Goal: Task Accomplishment & Management: Complete application form

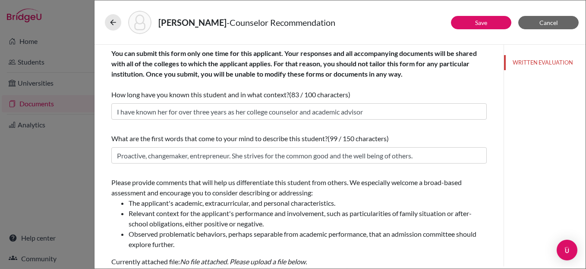
scroll to position [128, 0]
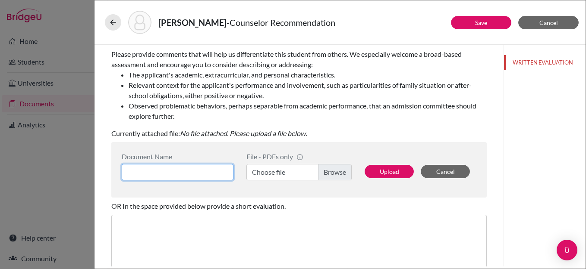
click at [178, 169] on input at bounding box center [178, 172] width 112 height 16
type input "Counelor LOR"
click at [330, 172] on label "Choose file" at bounding box center [298, 172] width 105 height 16
click at [330, 172] on input "Choose file" at bounding box center [298, 172] width 105 height 16
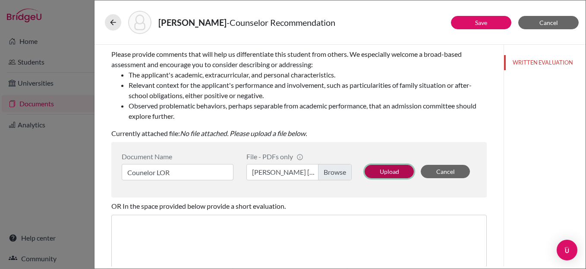
click at [386, 173] on button "Upload" at bounding box center [388, 171] width 49 height 13
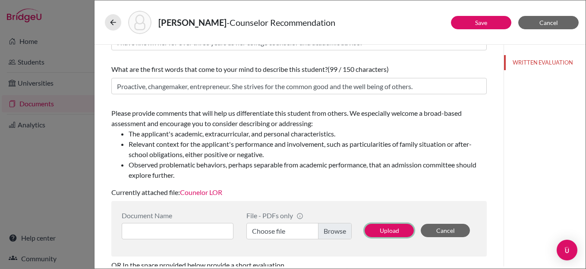
scroll to position [0, 0]
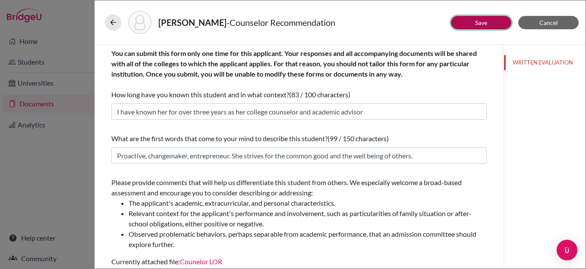
click at [472, 20] on button "Save" at bounding box center [481, 22] width 60 height 13
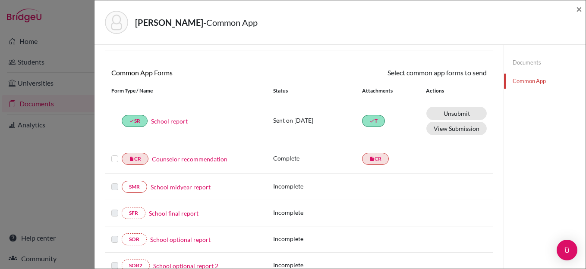
scroll to position [73, 0]
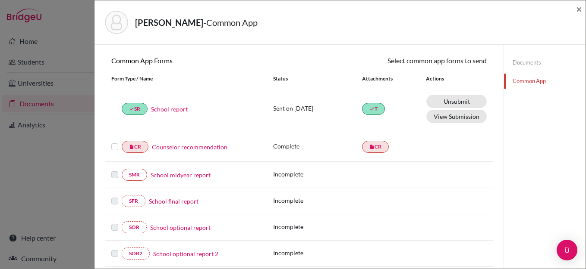
click at [115, 142] on label at bounding box center [114, 142] width 7 height 0
click at [0, 0] on input "checkbox" at bounding box center [0, 0] width 0 height 0
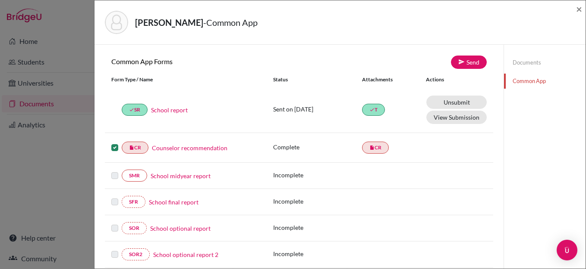
scroll to position [51, 0]
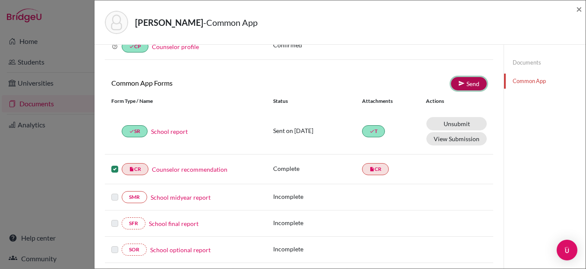
click at [471, 83] on link "Send" at bounding box center [469, 83] width 36 height 13
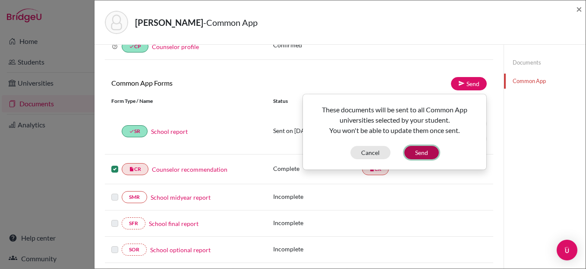
click at [426, 151] on button "Send" at bounding box center [421, 152] width 34 height 13
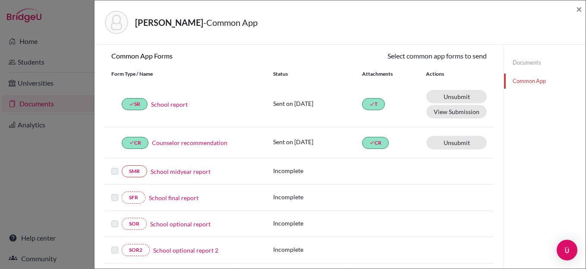
scroll to position [0, 0]
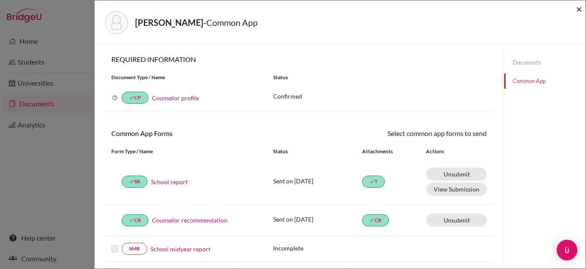
click at [579, 9] on span "×" at bounding box center [579, 9] width 6 height 13
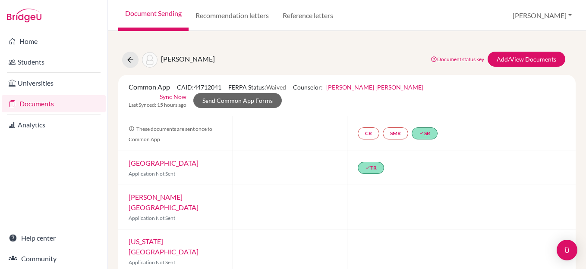
click at [43, 109] on link "Documents" at bounding box center [54, 103] width 104 height 17
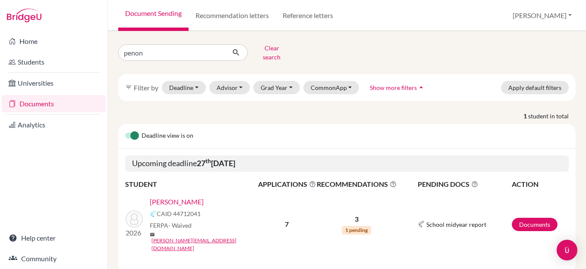
scroll to position [6, 0]
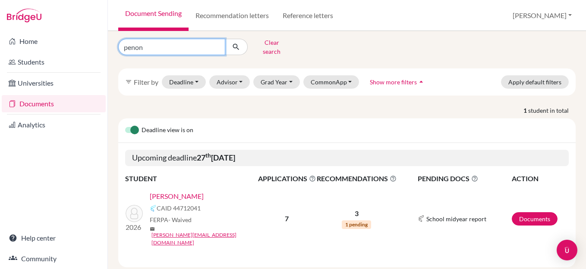
click at [216, 45] on input "penon" at bounding box center [171, 47] width 107 height 16
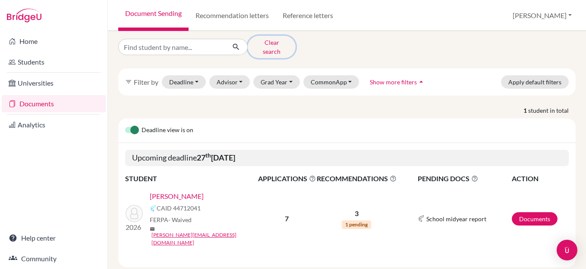
click at [279, 44] on button "Clear search" at bounding box center [272, 47] width 48 height 22
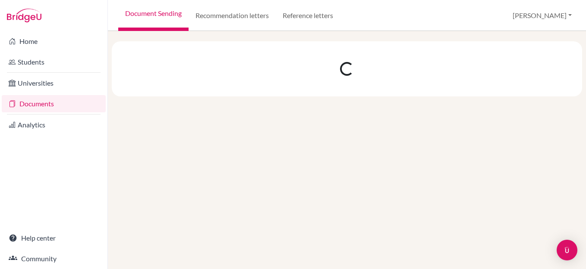
scroll to position [0, 0]
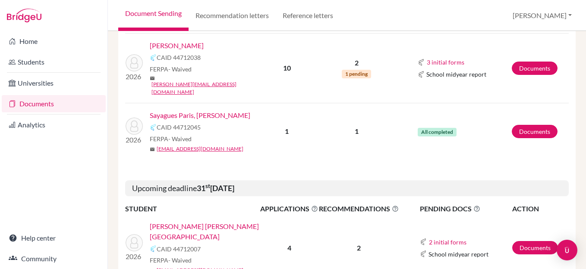
scroll to position [1091, 0]
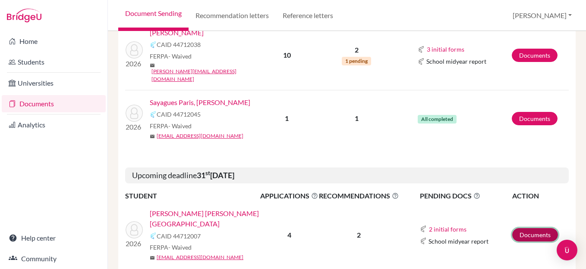
click at [534, 229] on link "Documents" at bounding box center [535, 235] width 46 height 13
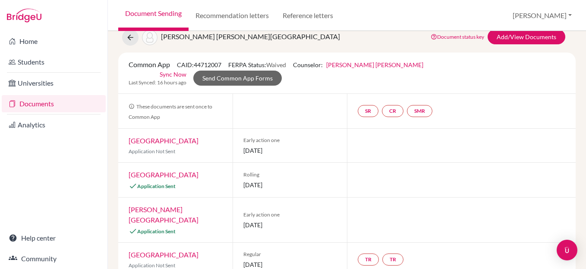
scroll to position [31, 0]
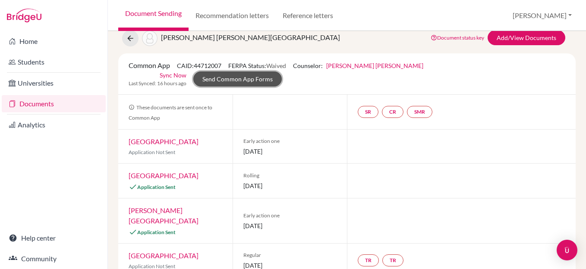
click at [282, 72] on link "Send Common App Forms" at bounding box center [237, 79] width 88 height 15
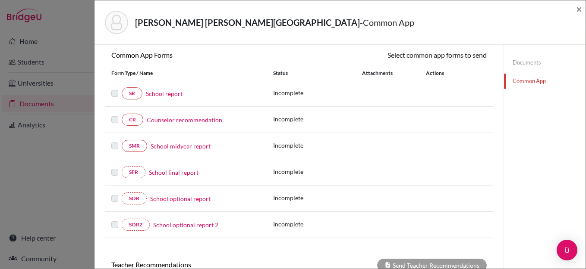
scroll to position [78, 0]
click at [172, 94] on link "School report" at bounding box center [164, 94] width 37 height 9
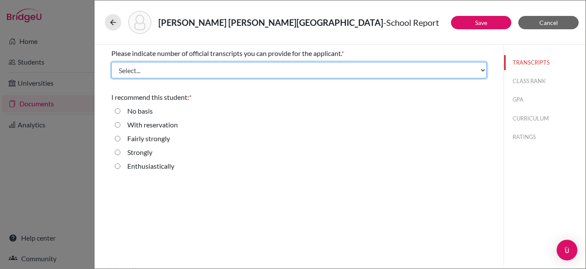
click at [187, 73] on select "Select... 1 2 3 4" at bounding box center [298, 70] width 375 height 16
click at [111, 62] on select "Select... 1 2 3 4" at bounding box center [298, 70] width 375 height 16
click at [160, 73] on select "Select... 1 2 3 4" at bounding box center [298, 70] width 375 height 16
select select "1"
click at [111, 62] on select "Select... 1 2 3 4" at bounding box center [298, 70] width 375 height 16
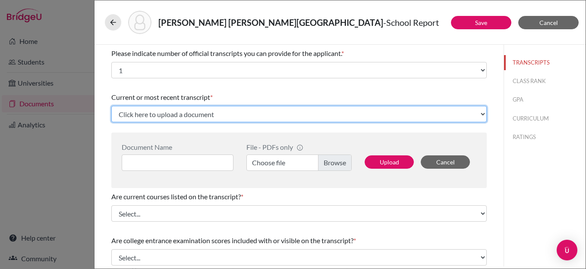
click at [251, 114] on select "Click here to upload a document Upload New File" at bounding box center [298, 114] width 375 height 16
select select "Upload New File"
click at [111, 106] on select "Click here to upload a document Upload New File" at bounding box center [298, 114] width 375 height 16
click at [177, 120] on select "Click here to upload a document Upload New File" at bounding box center [298, 114] width 375 height 16
click at [111, 106] on select "Click here to upload a document Upload New File" at bounding box center [298, 114] width 375 height 16
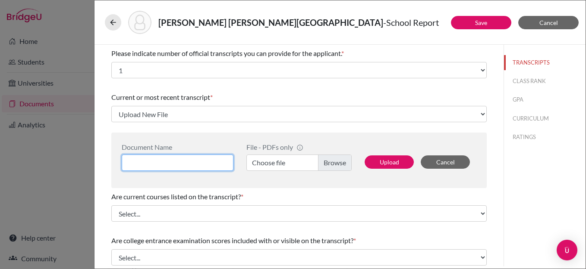
click at [168, 166] on input at bounding box center [178, 163] width 112 height 16
type input "Initial Transcript"
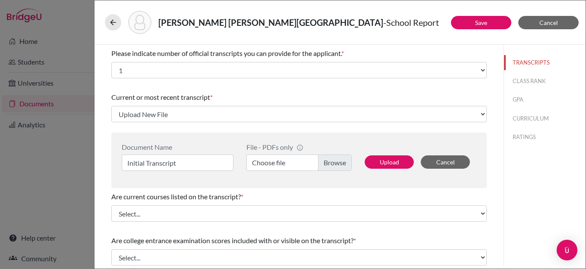
click at [336, 163] on label "Choose file" at bounding box center [298, 163] width 105 height 16
click at [336, 163] on input "Choose file" at bounding box center [298, 163] width 105 height 16
click at [392, 163] on button "Upload" at bounding box center [388, 162] width 49 height 13
select select "658523"
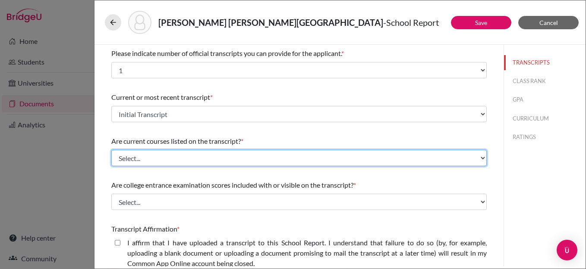
click at [188, 157] on select "Select... Yes No" at bounding box center [298, 158] width 375 height 16
select select "0"
click at [111, 150] on select "Select... Yes No" at bounding box center [298, 158] width 375 height 16
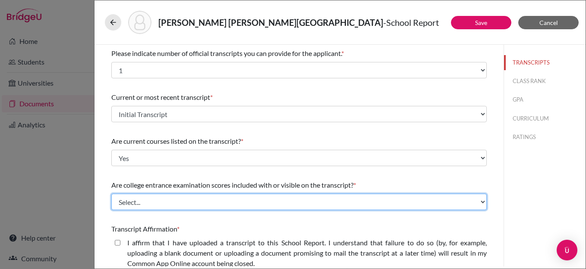
click at [201, 200] on select "Select... Yes No" at bounding box center [298, 202] width 375 height 16
select select "1"
click at [111, 194] on select "Select... Yes No" at bounding box center [298, 202] width 375 height 16
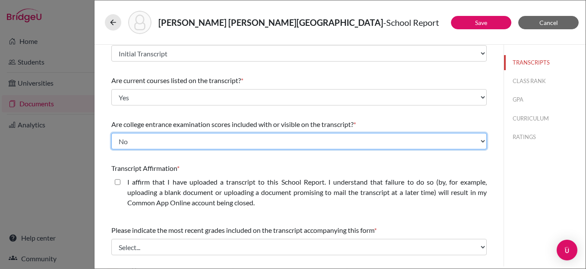
scroll to position [73, 0]
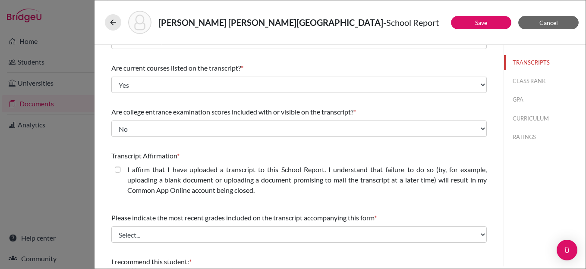
click at [116, 169] on closed\ "I affirm that I have uploaded a transcript to this School Report. I understand …" at bounding box center [118, 170] width 6 height 10
checkbox closed\ "true"
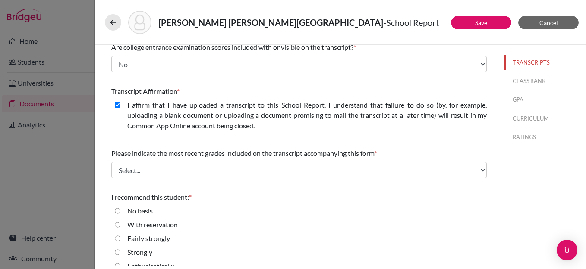
scroll to position [150, 0]
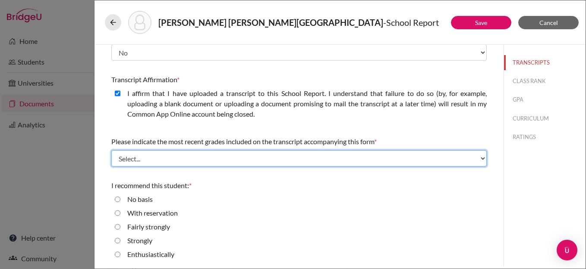
click at [213, 160] on select "Select... Final junior year grades 1st Quarter senior year grades 2nd Quarter/1…" at bounding box center [298, 158] width 375 height 16
select select "0"
click at [111, 150] on select "Select... Final junior year grades 1st Quarter senior year grades 2nd Quarter/1…" at bounding box center [298, 158] width 375 height 16
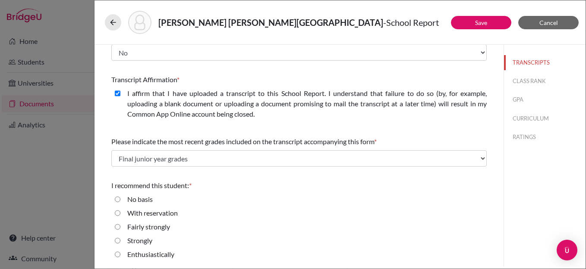
click at [117, 256] on input "Enthusiastically" at bounding box center [118, 255] width 6 height 10
radio input "true"
click at [530, 80] on button "CLASS RANK" at bounding box center [544, 81] width 81 height 15
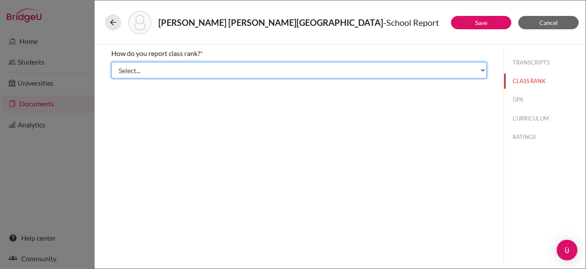
click at [167, 68] on select "Select... Exact Decile Quintile Quartile None" at bounding box center [298, 70] width 375 height 16
select select "5"
click at [111, 62] on select "Select... Exact Decile Quintile Quartile None" at bounding box center [298, 70] width 375 height 16
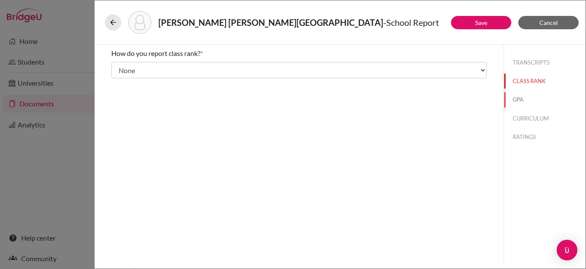
click at [513, 99] on button "GPA" at bounding box center [544, 99] width 81 height 15
click at [117, 67] on input "Yes" at bounding box center [118, 67] width 6 height 10
radio input "true"
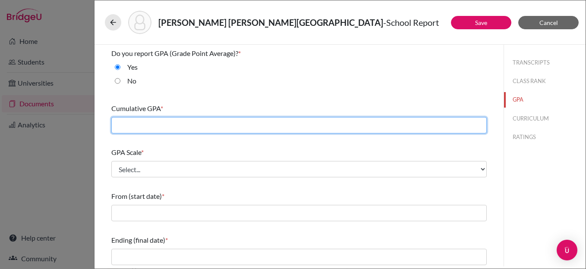
click at [172, 128] on input "text" at bounding box center [298, 125] width 375 height 16
type input "3.92"
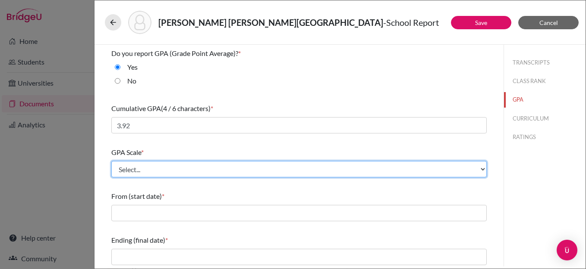
click at [185, 171] on select "Select... 4 5 6 7 8 9 10 11 12 13 14 15 16 17 18 19 20 100" at bounding box center [298, 169] width 375 height 16
select select "4"
click at [111, 161] on select "Select... 4 5 6 7 8 9 10 11 12 13 14 15 16 17 18 19 20 100" at bounding box center [298, 169] width 375 height 16
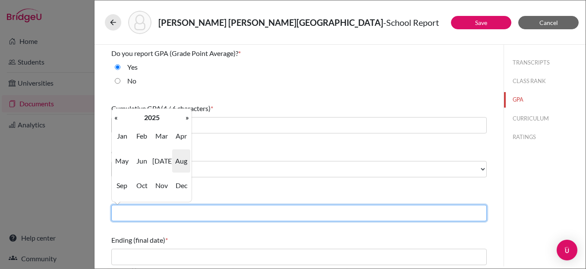
click at [158, 212] on input "text" at bounding box center [298, 213] width 375 height 16
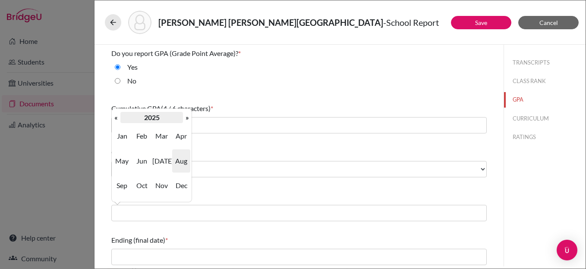
click at [120, 117] on th "2025" at bounding box center [151, 117] width 63 height 11
click at [178, 139] on span "2022" at bounding box center [181, 136] width 18 height 23
click at [178, 163] on span "Aug" at bounding box center [181, 161] width 18 height 23
type input "08/2022"
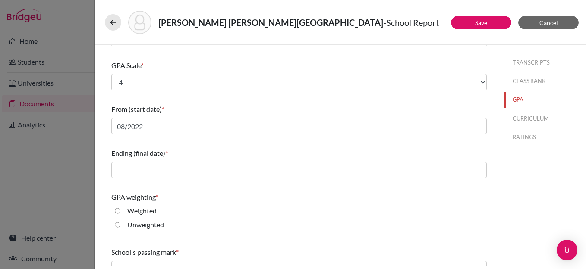
scroll to position [90, 0]
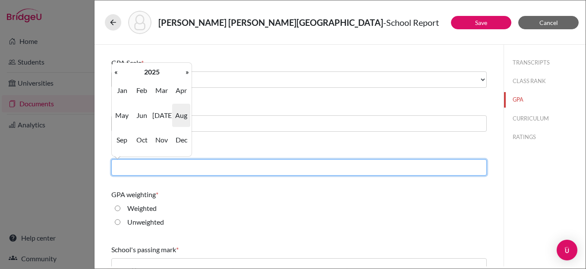
click at [153, 168] on input "text" at bounding box center [298, 168] width 375 height 16
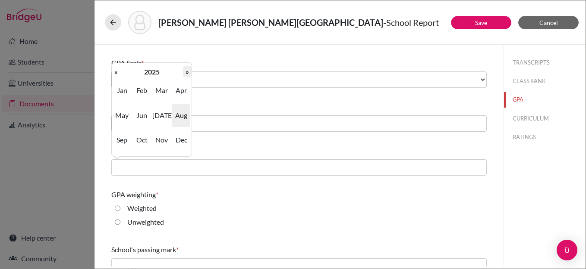
click at [185, 74] on th "»" at bounding box center [187, 71] width 9 height 11
click at [144, 116] on span "Jun" at bounding box center [142, 115] width 18 height 23
type input "06/2026"
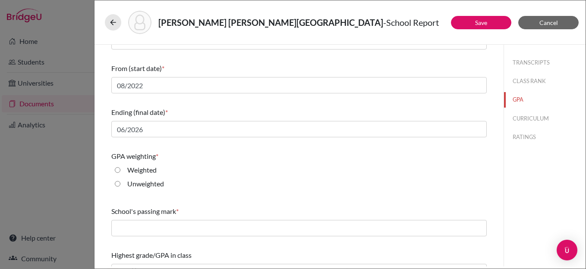
scroll to position [129, 0]
click at [119, 169] on input "Weighted" at bounding box center [118, 169] width 6 height 10
radio input "true"
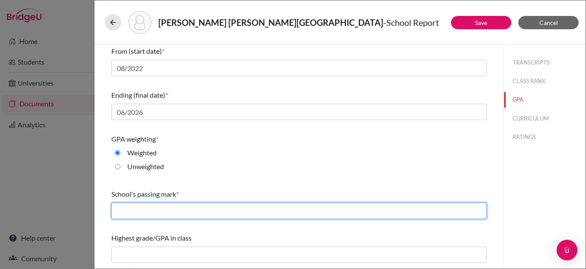
drag, startPoint x: 191, startPoint y: 212, endPoint x: 183, endPoint y: 216, distance: 8.9
click at [191, 212] on input "text" at bounding box center [298, 211] width 375 height 16
type input "60"
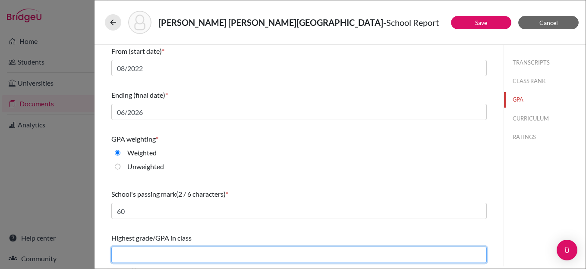
click at [148, 251] on input "text" at bounding box center [298, 255] width 375 height 16
type input "4.58"
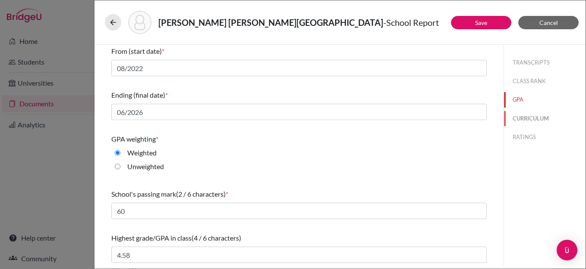
click at [522, 118] on button "CURRICULUM" at bounding box center [544, 118] width 81 height 15
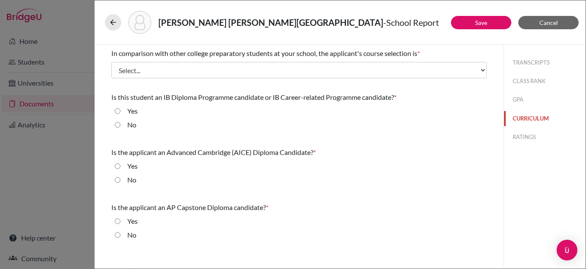
scroll to position [0, 0]
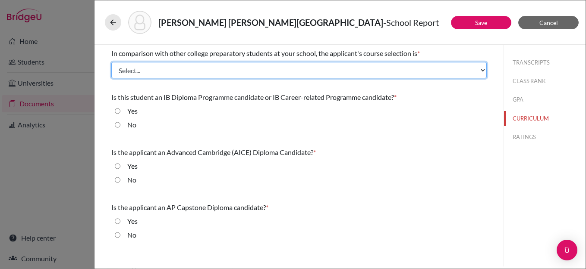
click at [164, 74] on select "Select... Less than demanding Average Demanding Very demanding Most demanding P…" at bounding box center [298, 70] width 375 height 16
select select "3"
click at [111, 62] on select "Select... Less than demanding Average Demanding Very demanding Most demanding P…" at bounding box center [298, 70] width 375 height 16
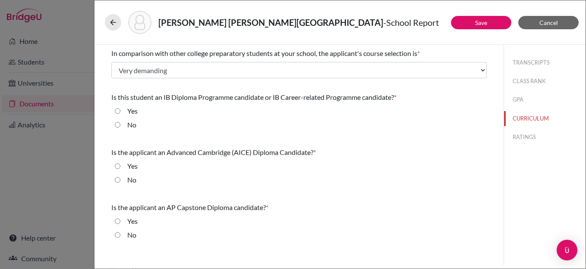
drag, startPoint x: 116, startPoint y: 124, endPoint x: 118, endPoint y: 154, distance: 29.4
click at [116, 124] on input "No" at bounding box center [118, 125] width 6 height 10
radio input "true"
click at [116, 180] on input "No" at bounding box center [118, 180] width 6 height 10
radio input "true"
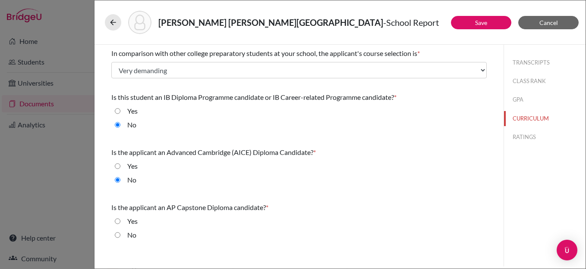
click at [117, 235] on input "No" at bounding box center [118, 235] width 6 height 10
radio input "true"
click at [520, 137] on button "RATINGS" at bounding box center [544, 137] width 81 height 15
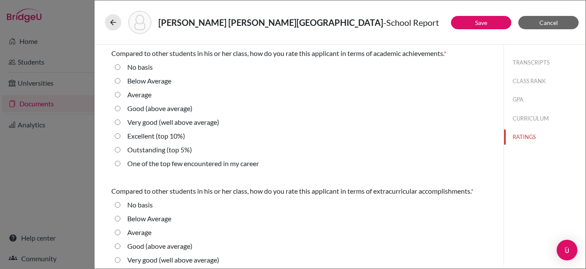
click at [117, 136] on 10\%\) "Excellent (top 10%)" at bounding box center [118, 136] width 6 height 10
radio 10\%\) "true"
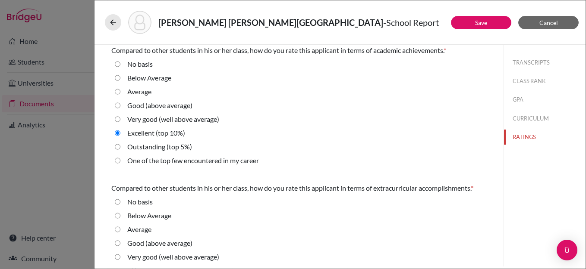
click at [117, 119] on average\) "Very good (well above average)" at bounding box center [118, 119] width 6 height 10
radio average\) "true"
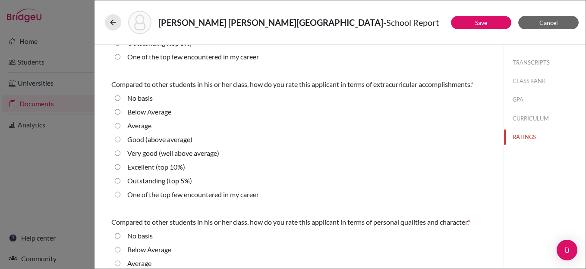
scroll to position [111, 0]
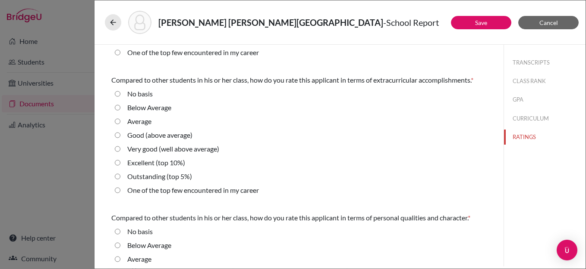
click at [117, 161] on 10\%\) "Excellent (top 10%)" at bounding box center [118, 163] width 6 height 10
radio 10\%\) "true"
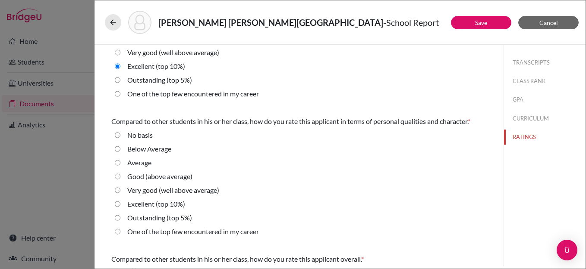
click at [119, 205] on 10\%\) "Excellent (top 10%)" at bounding box center [118, 204] width 6 height 10
radio 10\%\) "true"
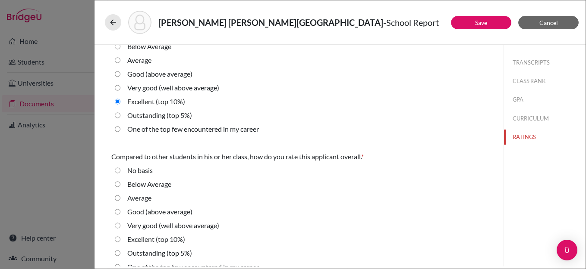
scroll to position [323, 0]
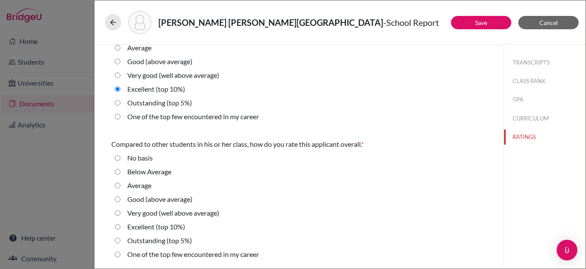
click at [118, 226] on 10\%\) "Excellent (top 10%)" at bounding box center [118, 227] width 6 height 10
radio 10\%\) "true"
click at [480, 19] on link "Save" at bounding box center [481, 22] width 12 height 7
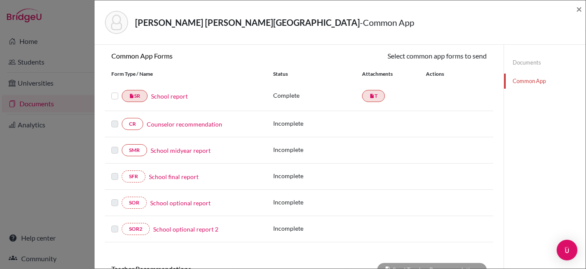
scroll to position [75, 0]
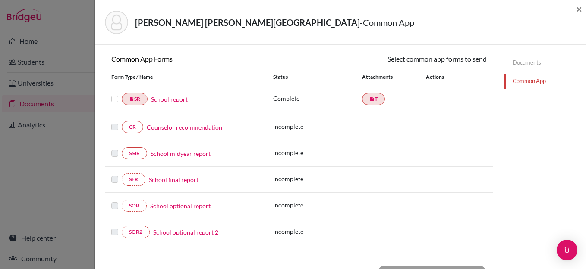
click at [115, 94] on label at bounding box center [114, 94] width 7 height 0
click at [0, 0] on input "checkbox" at bounding box center [0, 0] width 0 height 0
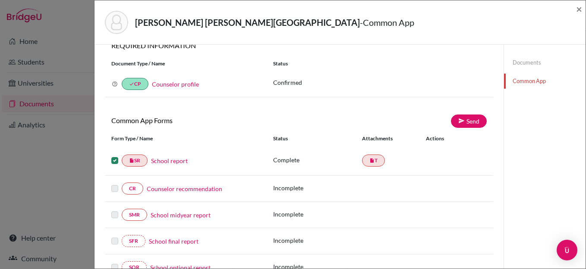
scroll to position [0, 0]
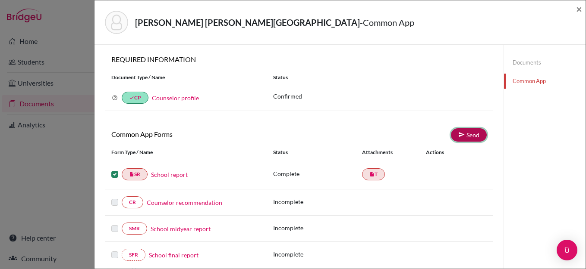
click at [468, 139] on link "Send" at bounding box center [469, 134] width 36 height 13
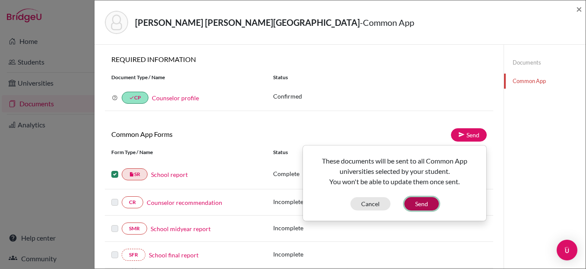
click at [415, 202] on button "Send" at bounding box center [421, 203] width 34 height 13
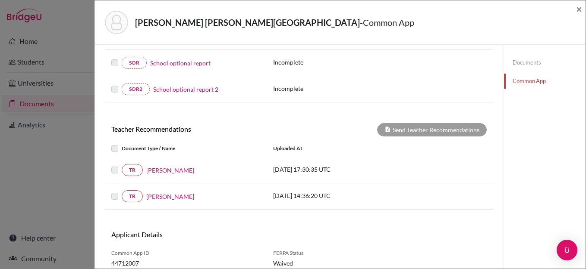
scroll to position [251, 0]
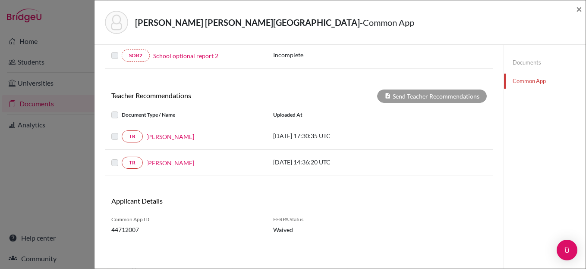
click at [122, 110] on label at bounding box center [122, 110] width 0 height 0
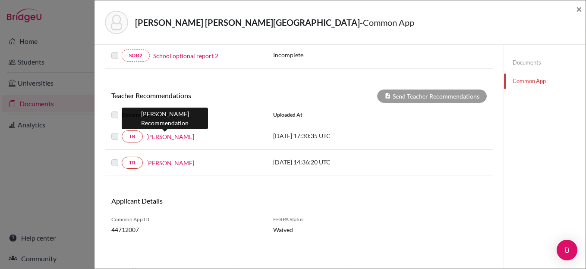
click at [163, 138] on link "[PERSON_NAME]" at bounding box center [170, 136] width 48 height 9
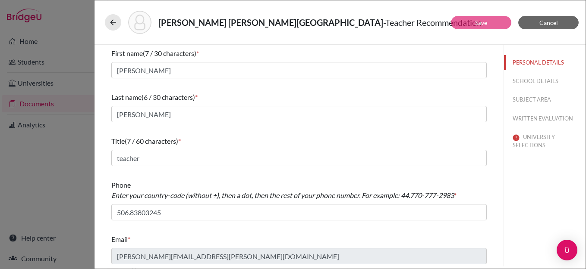
scroll to position [1, 0]
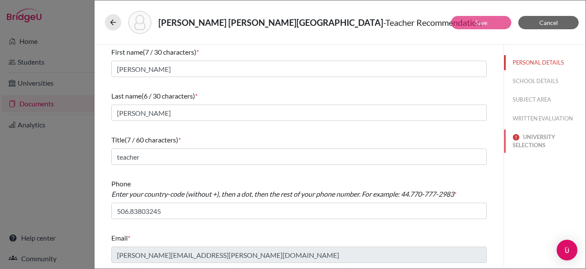
click at [534, 142] on button "UNIVERSITY SELECTIONS" at bounding box center [544, 141] width 81 height 23
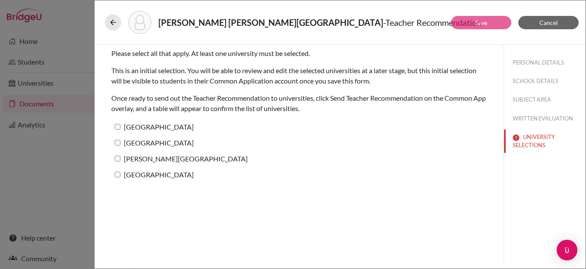
click at [117, 126] on input "[GEOGRAPHIC_DATA]" at bounding box center [118, 127] width 6 height 6
checkbox input "true"
drag, startPoint x: 116, startPoint y: 143, endPoint x: 121, endPoint y: 149, distance: 8.0
click at [116, 143] on input "Wentworth Institute of Technology" at bounding box center [118, 143] width 6 height 6
checkbox input "true"
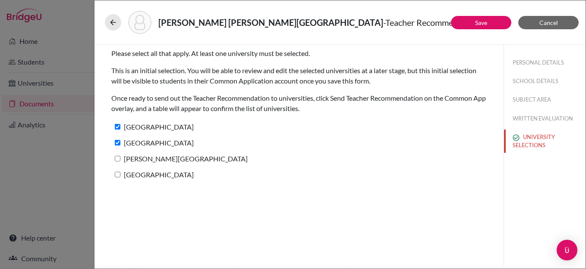
click at [118, 161] on input "[PERSON_NAME][GEOGRAPHIC_DATA]" at bounding box center [118, 159] width 6 height 6
checkbox input "true"
click at [117, 176] on input "[GEOGRAPHIC_DATA]" at bounding box center [118, 175] width 6 height 6
checkbox input "true"
click at [477, 25] on link "Save" at bounding box center [481, 22] width 12 height 7
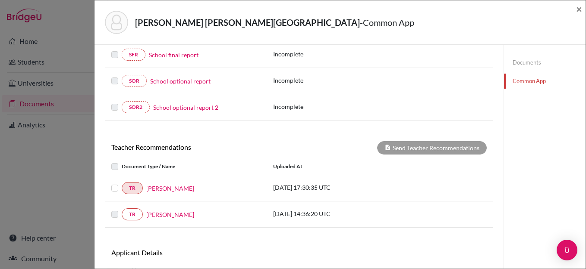
scroll to position [268, 0]
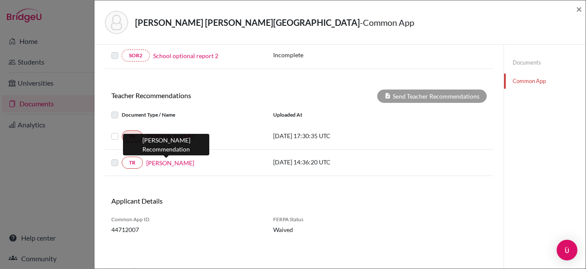
click at [160, 161] on link "[PERSON_NAME]" at bounding box center [170, 163] width 48 height 9
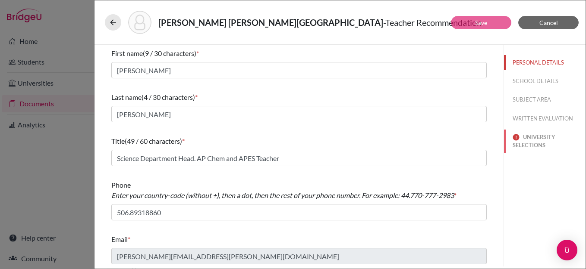
click at [521, 144] on button "UNIVERSITY SELECTIONS" at bounding box center [544, 141] width 81 height 23
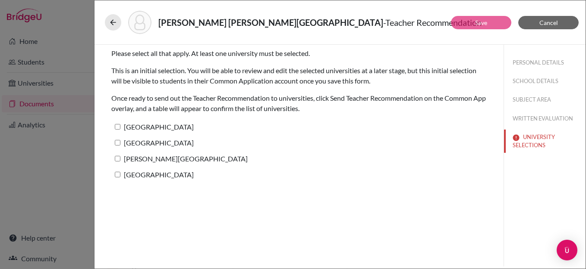
click at [118, 128] on input "[GEOGRAPHIC_DATA]" at bounding box center [118, 127] width 6 height 6
checkbox input "true"
click at [119, 145] on input "Wentworth Institute of Technology" at bounding box center [118, 143] width 6 height 6
checkbox input "true"
click at [118, 158] on input "[PERSON_NAME][GEOGRAPHIC_DATA]" at bounding box center [118, 159] width 6 height 6
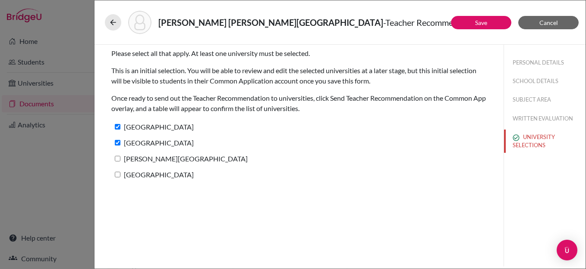
checkbox input "true"
click at [120, 175] on input "[GEOGRAPHIC_DATA]" at bounding box center [118, 175] width 6 height 6
checkbox input "true"
click at [479, 21] on link "Save" at bounding box center [481, 22] width 12 height 7
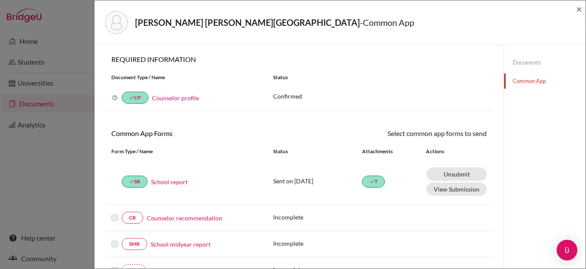
scroll to position [268, 0]
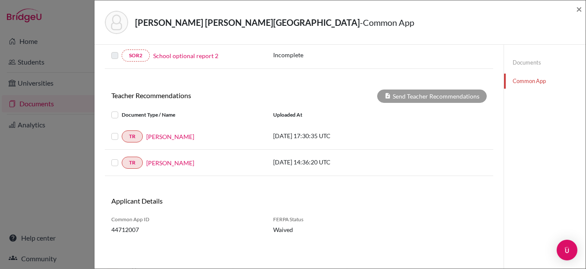
click at [122, 110] on label at bounding box center [122, 110] width 0 height 0
click at [0, 0] on input "checkbox" at bounding box center [0, 0] width 0 height 0
click at [121, 165] on div at bounding box center [116, 163] width 10 height 10
click at [122, 158] on label at bounding box center [122, 158] width 0 height 0
click at [0, 0] on input "checkbox" at bounding box center [0, 0] width 0 height 0
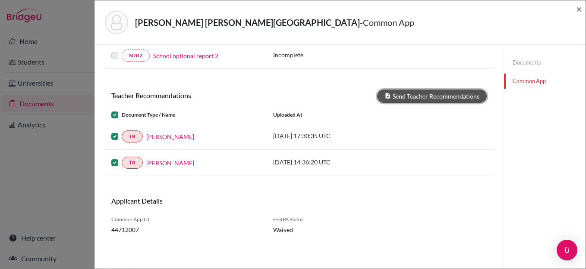
click at [426, 98] on button "Send Teacher Recommendations" at bounding box center [432, 96] width 110 height 13
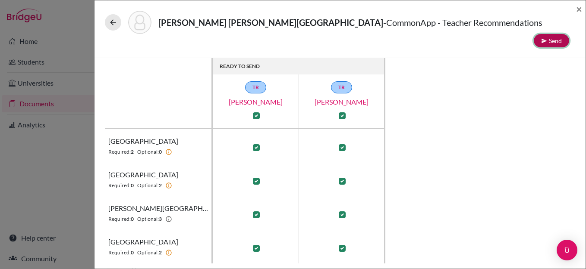
click at [548, 34] on button "Send" at bounding box center [550, 40] width 35 height 13
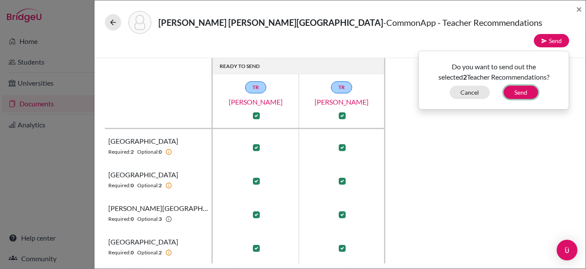
click at [518, 86] on button "Send" at bounding box center [520, 92] width 34 height 13
checkbox input "false"
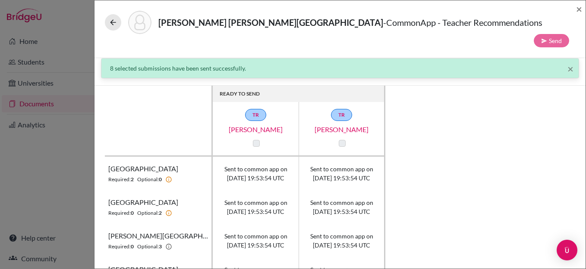
scroll to position [9, 0]
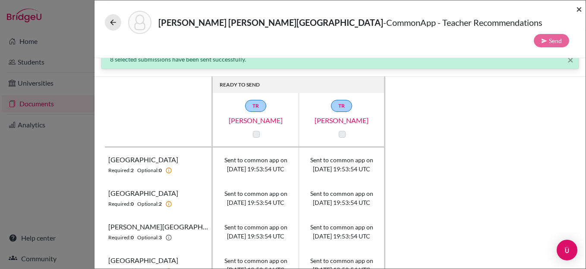
click at [578, 9] on span "×" at bounding box center [579, 9] width 6 height 13
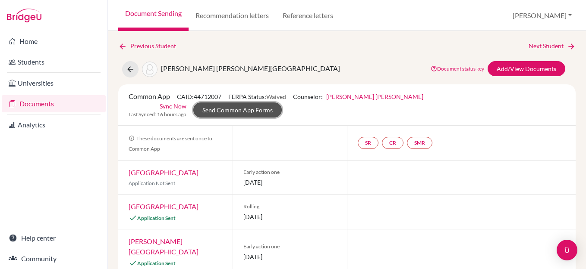
click at [282, 103] on link "Send Common App Forms" at bounding box center [237, 110] width 88 height 15
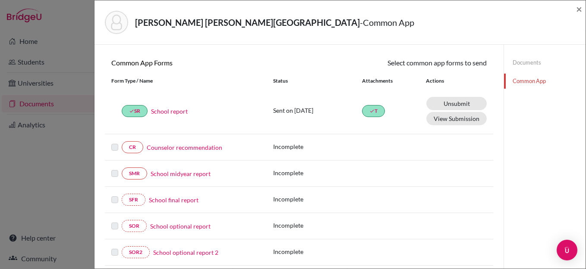
scroll to position [79, 0]
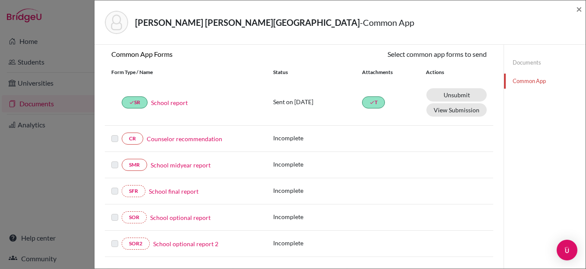
click at [201, 141] on link "Counselor recommendation" at bounding box center [184, 139] width 75 height 9
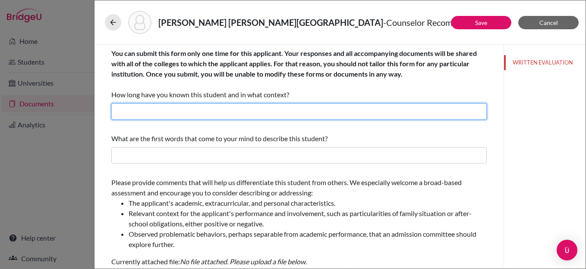
click at [232, 115] on input "text" at bounding box center [298, 111] width 375 height 16
click at [205, 114] on input "I have known her for over two years as her college counselor, academic advisor." at bounding box center [298, 111] width 375 height 16
click at [374, 113] on input "I have known her for over three years as her college counselor, academic adviso…" at bounding box center [298, 111] width 375 height 16
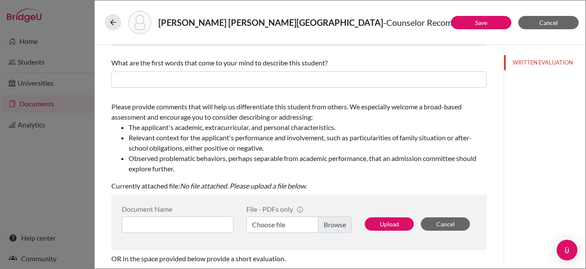
scroll to position [76, 0]
type input "I have known her for over three years as her college counselor, academic adviso…"
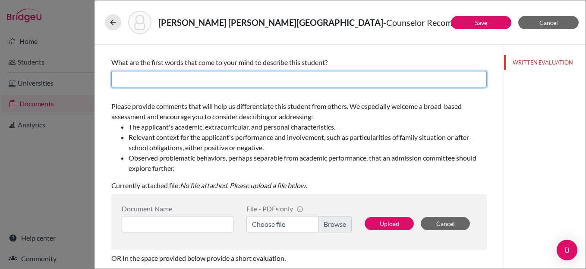
click at [208, 78] on input "text" at bounding box center [298, 79] width 375 height 16
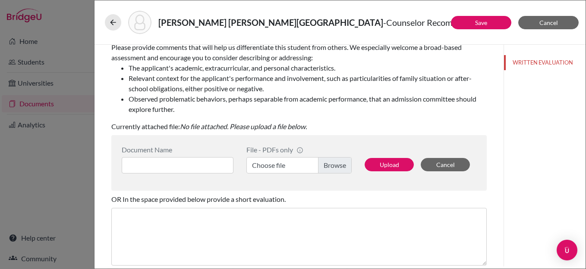
scroll to position [138, 0]
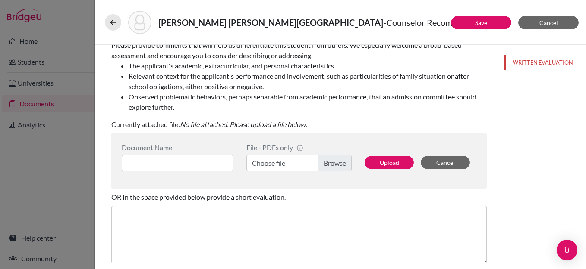
type input "She is proactive, determined, innovative. She changes the status quo for the im…"
click at [181, 161] on input at bounding box center [178, 163] width 112 height 16
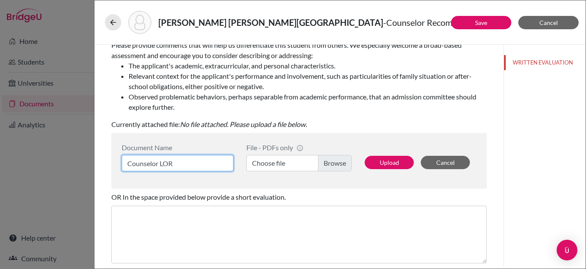
type input "Counselor LOR"
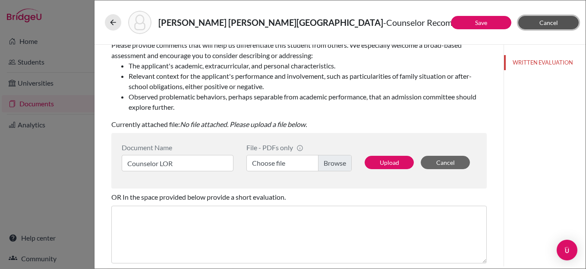
click at [555, 24] on span "Cancel" at bounding box center [548, 22] width 19 height 7
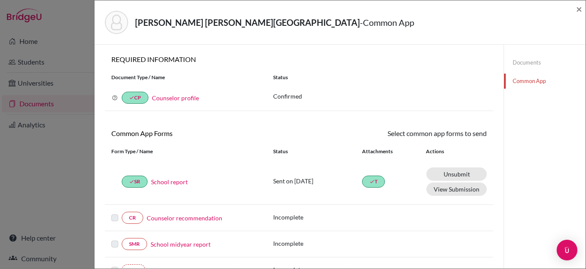
click at [24, 38] on div "Castro Montvelisky, Sofía - Common App × × REQUIRED INFORMATION Document Type /…" at bounding box center [293, 134] width 586 height 269
drag, startPoint x: 120, startPoint y: 112, endPoint x: 257, endPoint y: 81, distance: 140.2
click at [121, 112] on div "REQUIRED INFORMATION Document Type / Name Status Why am I being asked to do thi…" at bounding box center [299, 86] width 388 height 63
drag, startPoint x: 575, startPoint y: 9, endPoint x: 517, endPoint y: 30, distance: 62.3
click at [576, 9] on span "×" at bounding box center [579, 9] width 6 height 13
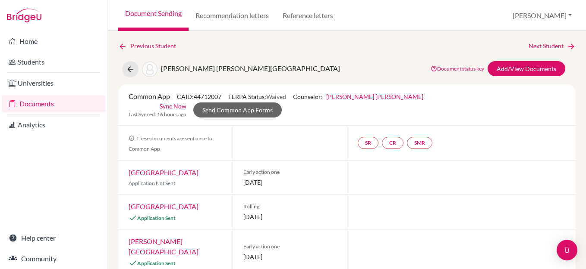
scroll to position [39, 0]
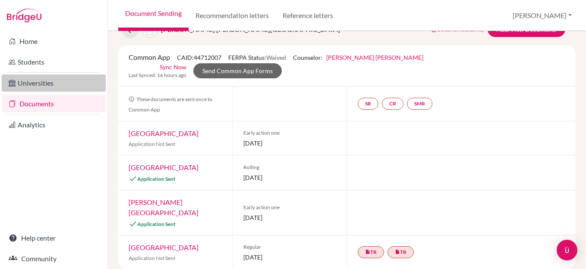
click at [32, 85] on link "Universities" at bounding box center [54, 83] width 104 height 17
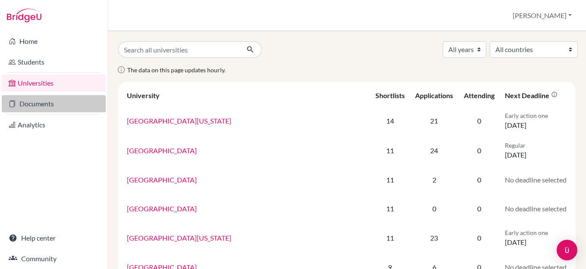
click at [30, 102] on link "Documents" at bounding box center [54, 103] width 104 height 17
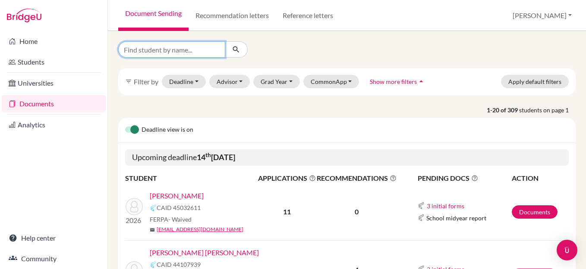
click at [157, 49] on input "Find student by name..." at bounding box center [171, 49] width 107 height 16
type input "penon"
click button "submit" at bounding box center [236, 49] width 23 height 16
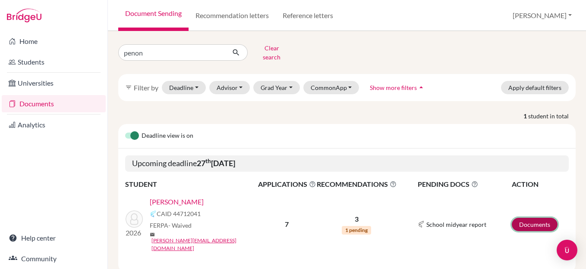
click at [532, 218] on link "Documents" at bounding box center [534, 224] width 46 height 13
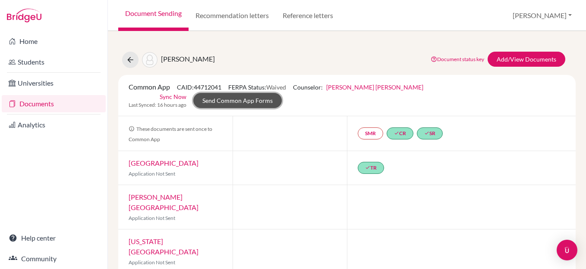
click at [282, 93] on link "Send Common App Forms" at bounding box center [237, 100] width 88 height 15
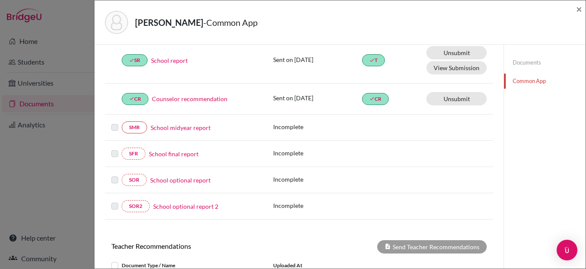
scroll to position [123, 0]
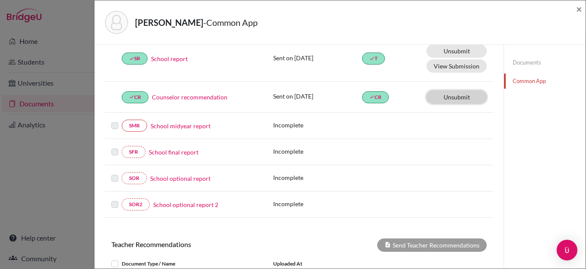
click at [462, 58] on link "Unsubmit This document will be un-submitted from all Common App universities it…" at bounding box center [456, 50] width 60 height 13
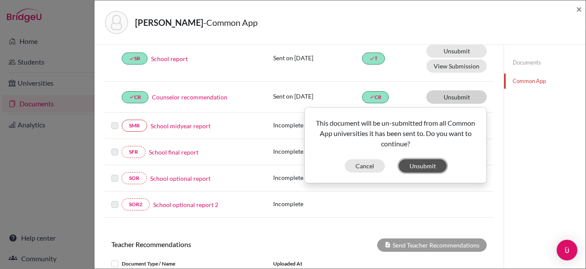
click at [421, 166] on button "Unsubmit" at bounding box center [422, 166] width 48 height 13
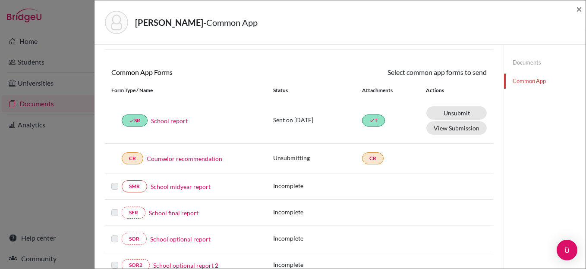
scroll to position [62, 0]
click at [177, 157] on link "Counselor recommendation" at bounding box center [189, 158] width 75 height 9
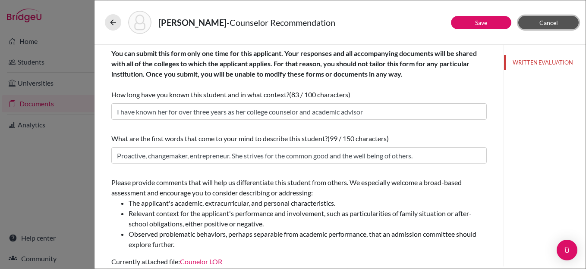
click at [542, 25] on span "Cancel" at bounding box center [548, 22] width 19 height 7
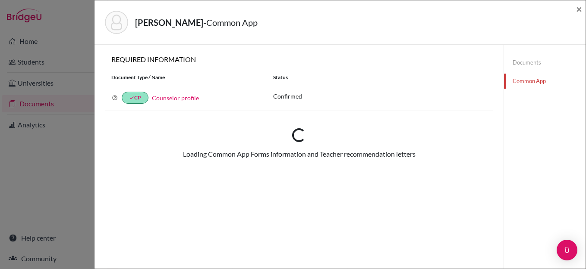
click at [524, 65] on link "Documents" at bounding box center [544, 62] width 81 height 15
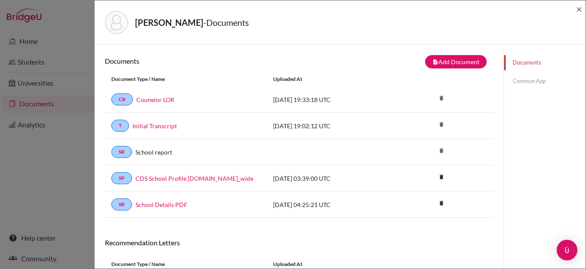
scroll to position [13, 0]
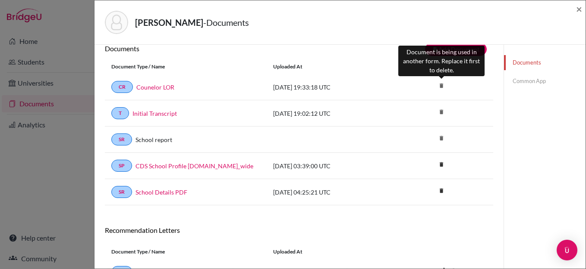
click at [441, 86] on icon "delete" at bounding box center [441, 85] width 13 height 13
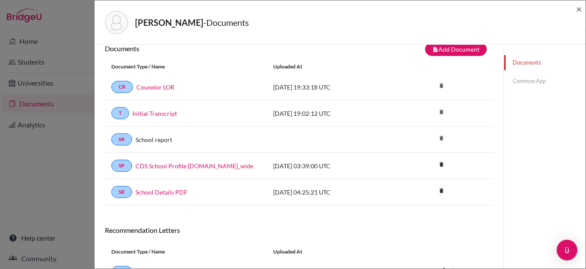
click at [524, 82] on link "Common App" at bounding box center [544, 81] width 81 height 15
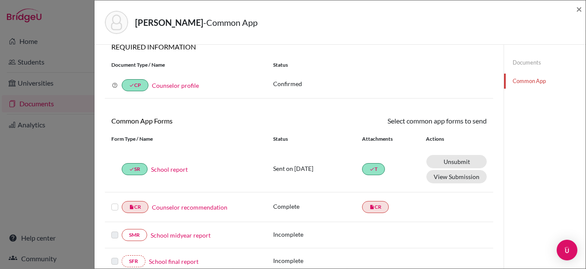
click at [190, 209] on link "Counselor recommendation" at bounding box center [189, 207] width 75 height 9
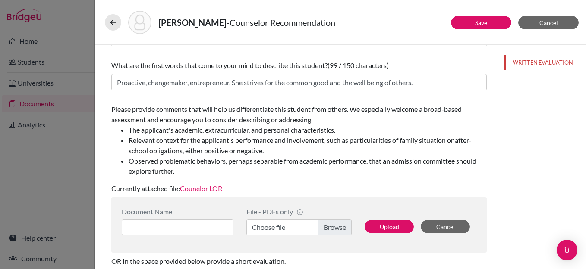
scroll to position [119, 0]
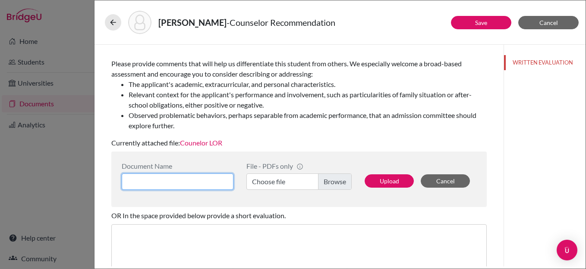
click at [192, 182] on input at bounding box center [178, 182] width 112 height 16
type input "C"
type input "C Counsleor LOR"
click at [334, 182] on label "Choose file" at bounding box center [298, 182] width 105 height 16
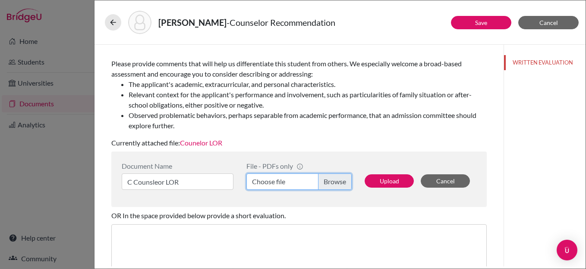
click at [334, 182] on input "Choose file" at bounding box center [298, 182] width 105 height 16
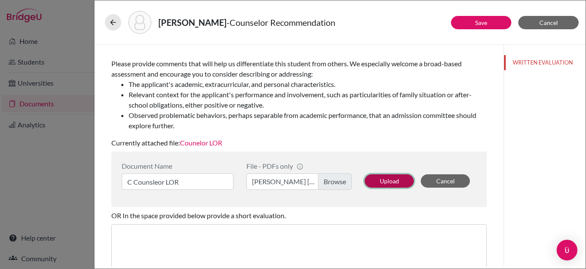
click at [380, 183] on button "Upload" at bounding box center [388, 181] width 49 height 13
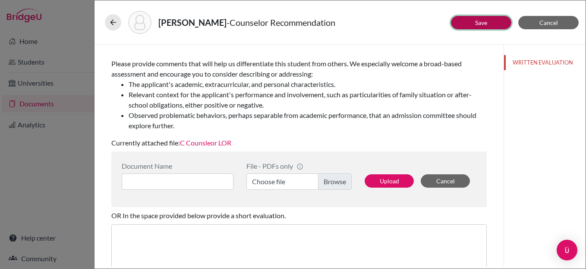
click at [486, 24] on link "Save" at bounding box center [481, 22] width 12 height 7
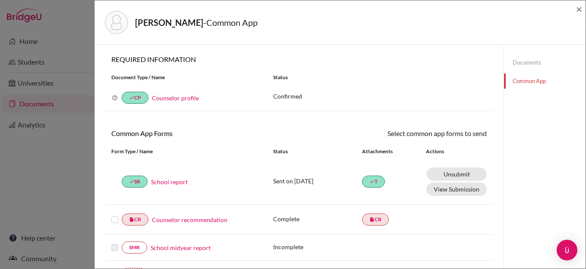
click at [517, 59] on link "Documents" at bounding box center [544, 62] width 81 height 15
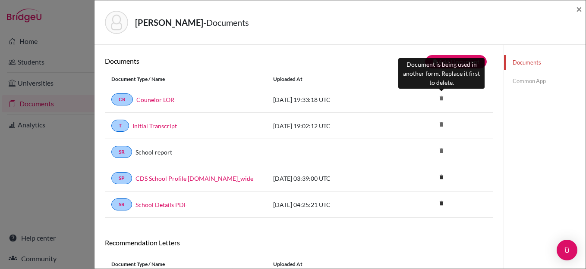
click at [441, 97] on icon "delete" at bounding box center [441, 98] width 13 height 13
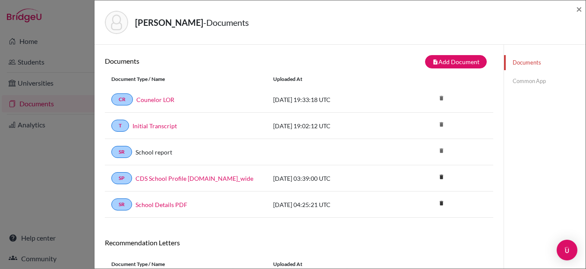
click at [533, 81] on link "Common App" at bounding box center [544, 81] width 81 height 15
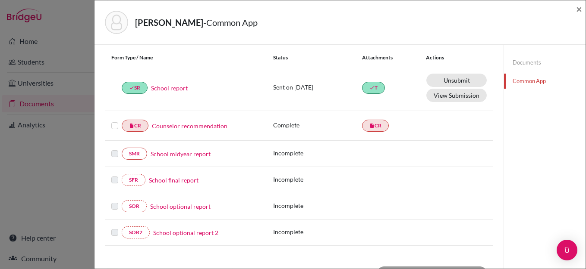
scroll to position [91, 0]
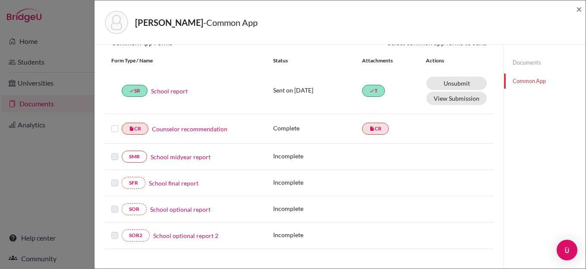
click at [113, 124] on label at bounding box center [114, 124] width 7 height 0
click at [0, 0] on input "checkbox" at bounding box center [0, 0] width 0 height 0
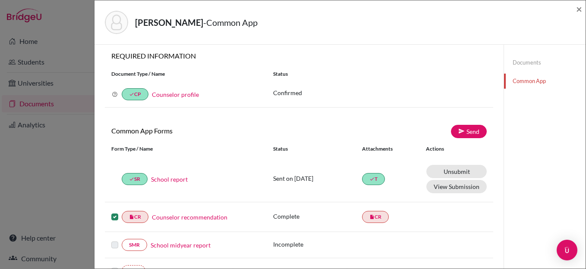
scroll to position [0, 0]
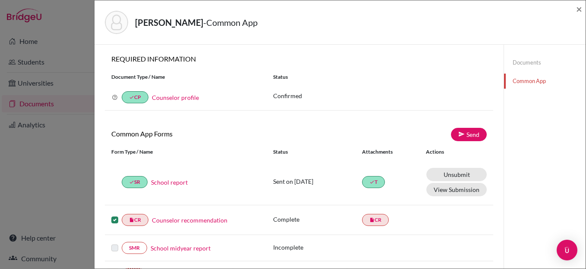
click at [527, 63] on link "Documents" at bounding box center [544, 62] width 81 height 15
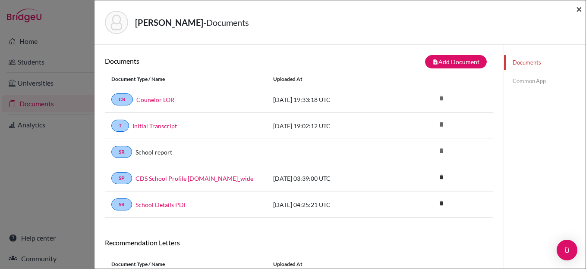
click at [578, 9] on span "×" at bounding box center [579, 9] width 6 height 13
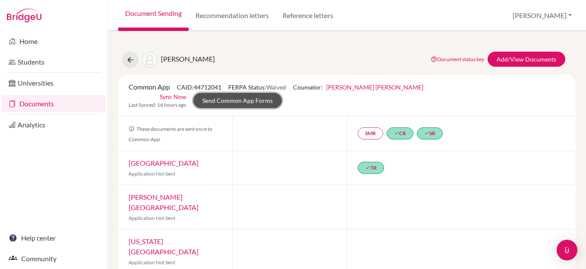
click at [282, 93] on link "Send Common App Forms" at bounding box center [237, 100] width 88 height 15
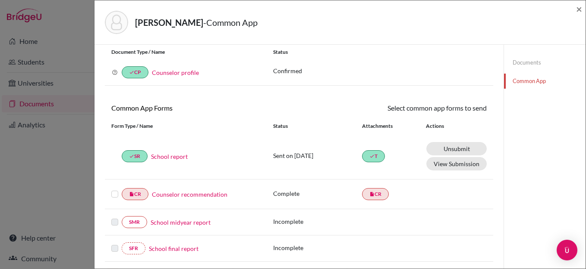
scroll to position [27, 0]
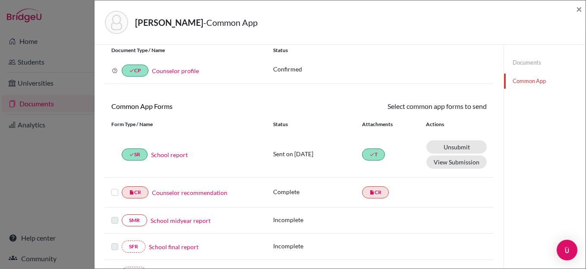
click at [535, 63] on link "Documents" at bounding box center [544, 62] width 81 height 15
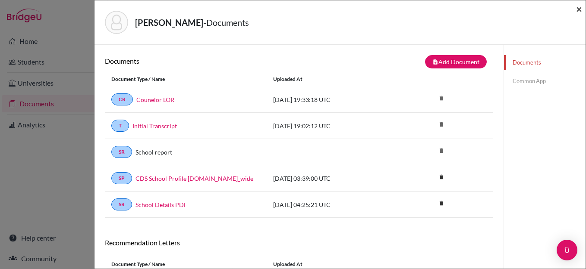
click at [580, 9] on span "×" at bounding box center [579, 9] width 6 height 13
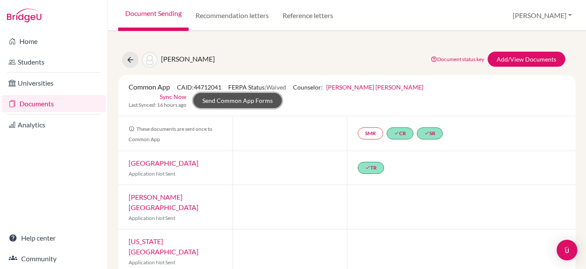
click at [282, 93] on link "Send Common App Forms" at bounding box center [237, 100] width 88 height 15
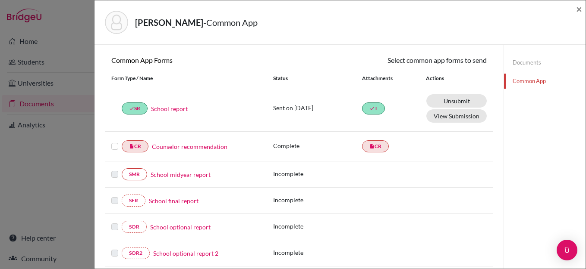
scroll to position [74, 0]
click at [182, 145] on link "Counselor recommendation" at bounding box center [189, 145] width 75 height 9
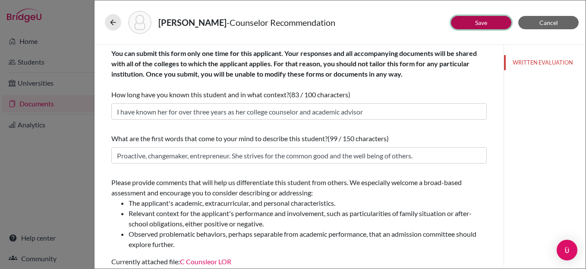
click at [479, 24] on link "Save" at bounding box center [481, 22] width 12 height 7
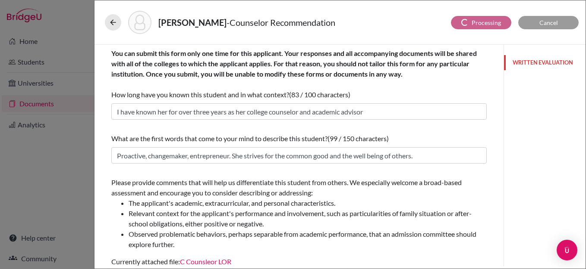
click at [534, 61] on button "WRITTEN EVALUATION" at bounding box center [544, 62] width 81 height 15
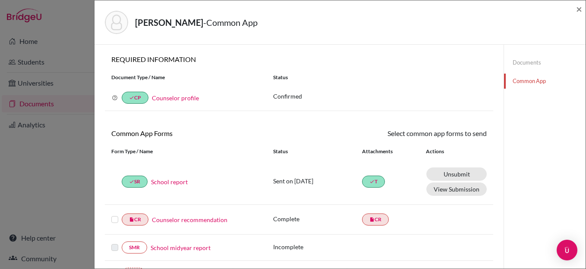
click at [528, 58] on link "Documents" at bounding box center [544, 62] width 81 height 15
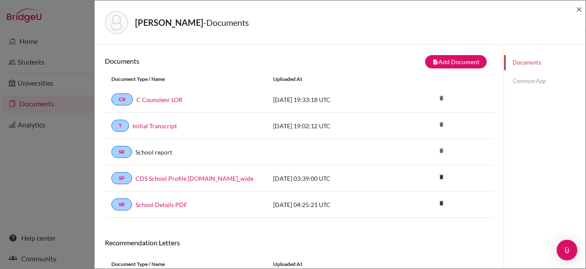
click at [519, 81] on link "Common App" at bounding box center [544, 81] width 81 height 15
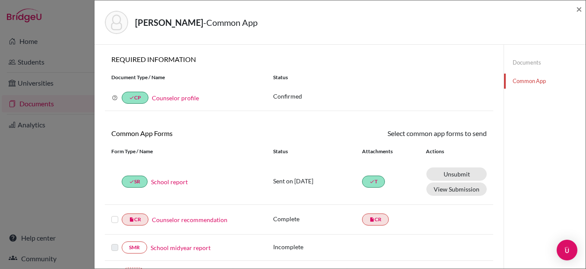
scroll to position [89, 0]
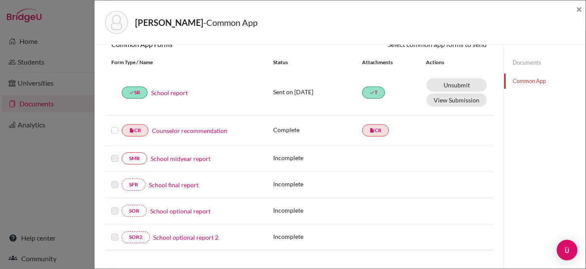
click at [116, 125] on label at bounding box center [114, 125] width 7 height 0
click at [0, 0] on input "checkbox" at bounding box center [0, 0] width 0 height 0
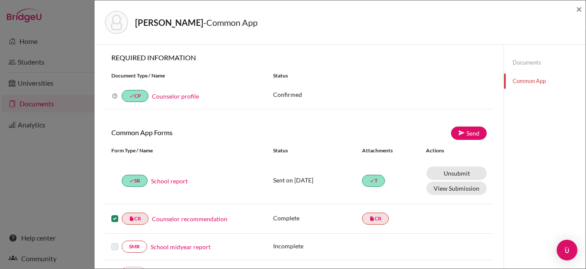
scroll to position [0, 0]
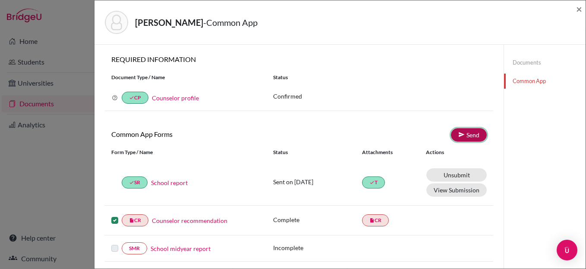
click at [475, 133] on link "Send" at bounding box center [469, 134] width 36 height 13
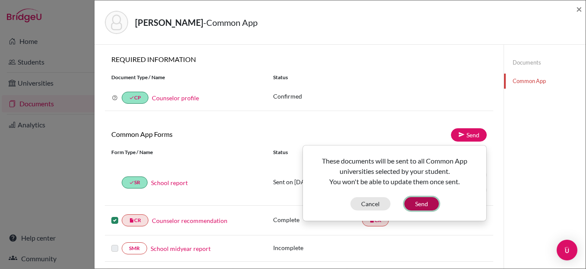
click at [421, 204] on button "Send" at bounding box center [421, 203] width 34 height 13
